Goal: Navigation & Orientation: Find specific page/section

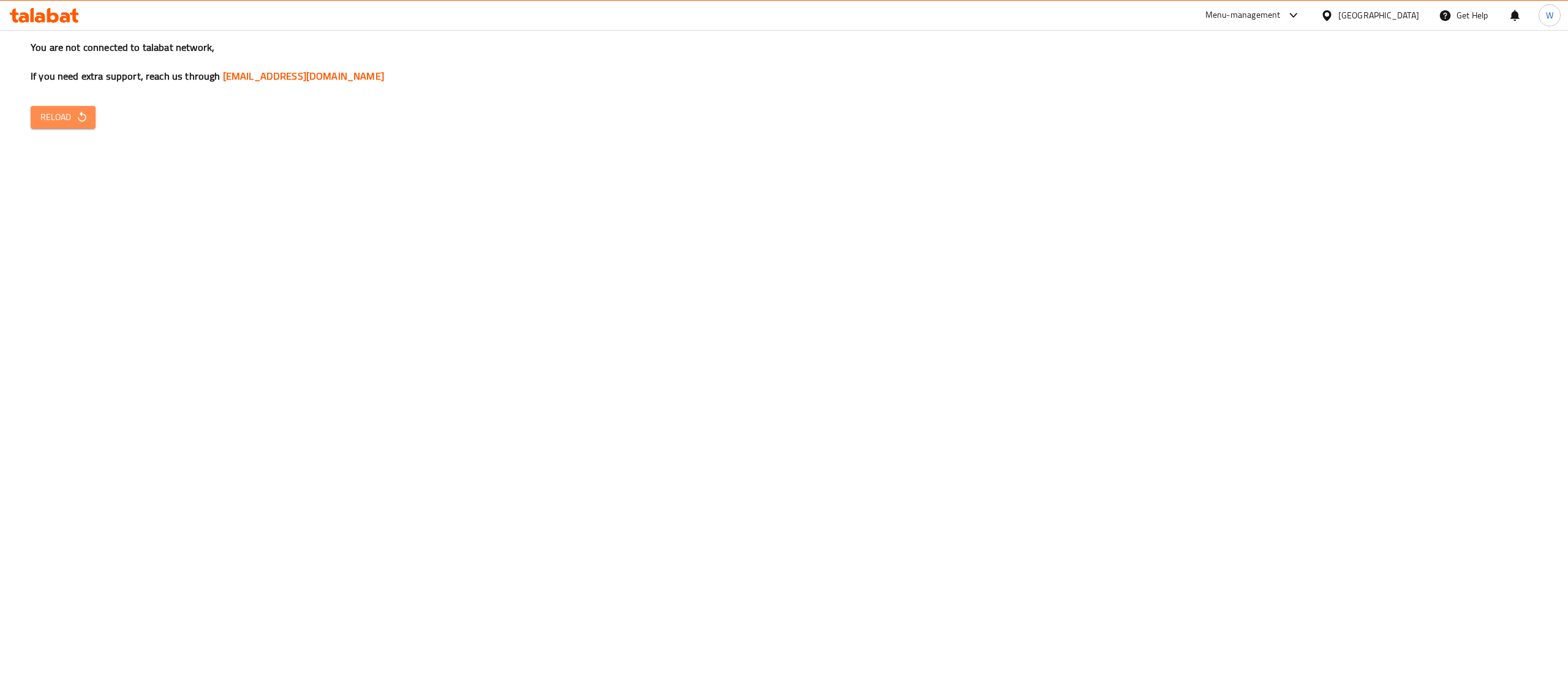
click at [53, 118] on span "Reload" at bounding box center [63, 117] width 46 height 15
click at [11, 22] on icon at bounding box center [44, 15] width 69 height 15
click at [49, 123] on span "Reload" at bounding box center [63, 117] width 46 height 15
